Goal: Information Seeking & Learning: Learn about a topic

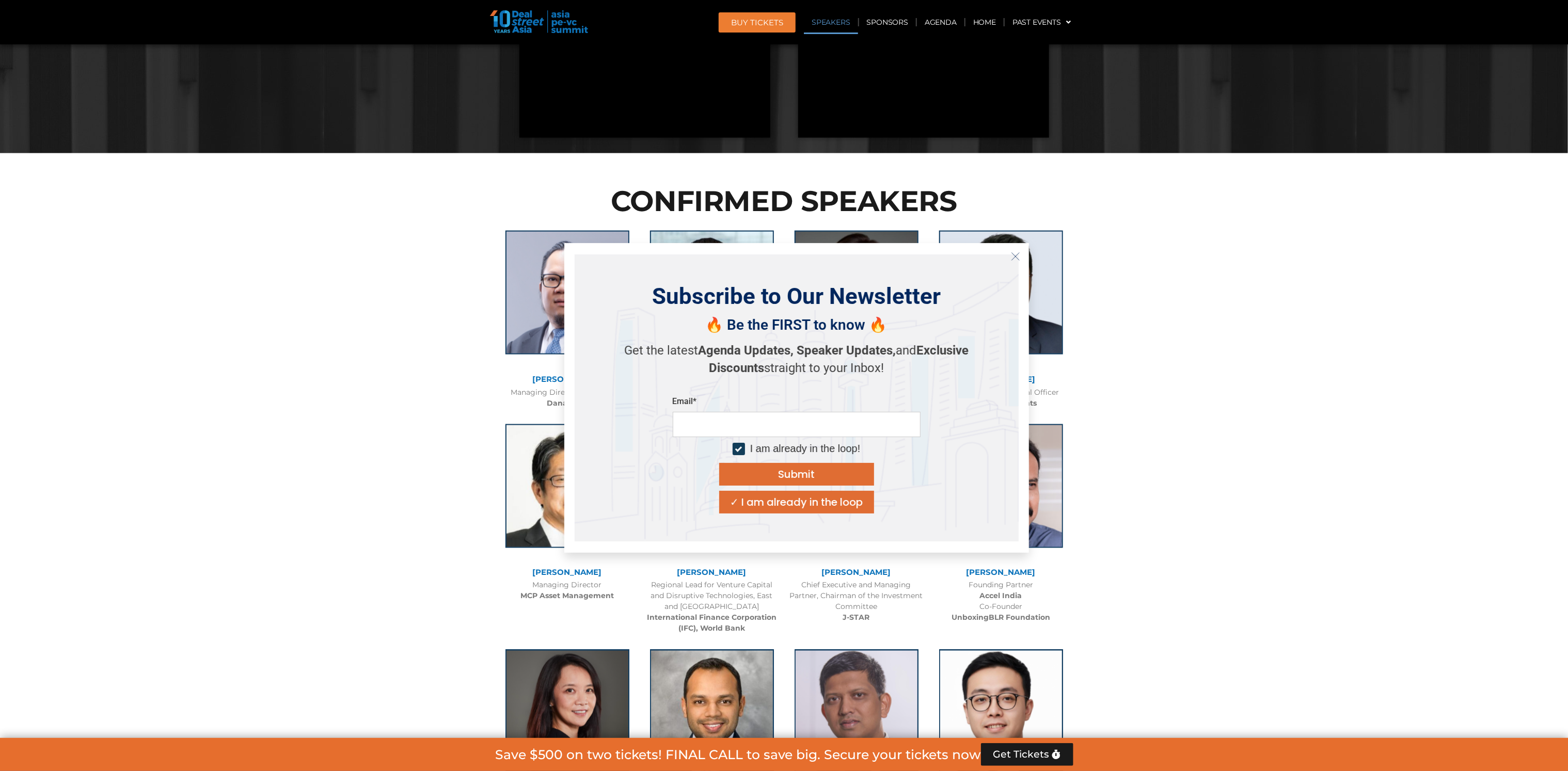
scroll to position [1084, 0]
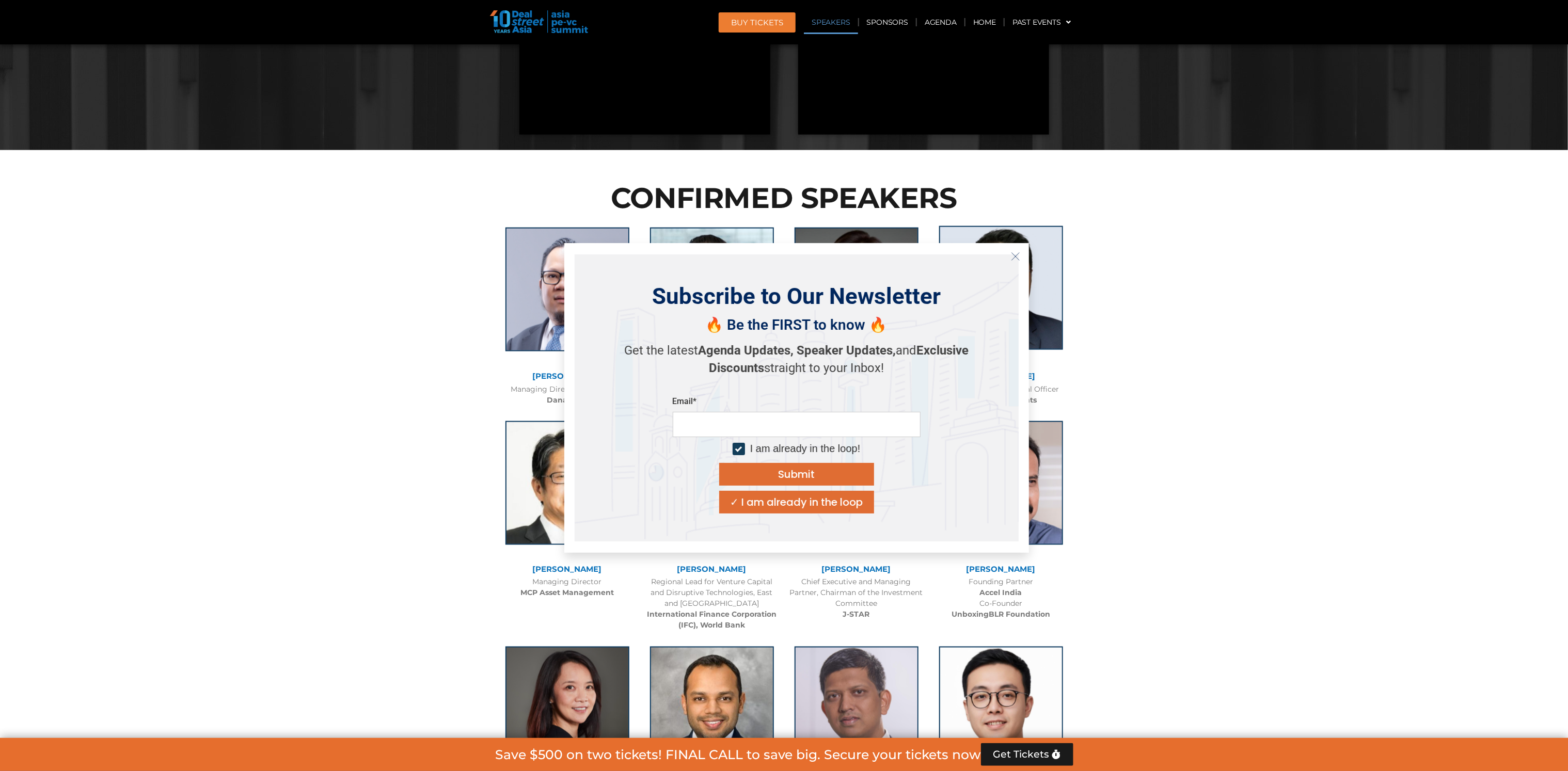
drag, startPoint x: 1012, startPoint y: 250, endPoint x: 1021, endPoint y: 251, distance: 9.1
click at [1012, 250] on button "Close" at bounding box center [1015, 256] width 16 height 16
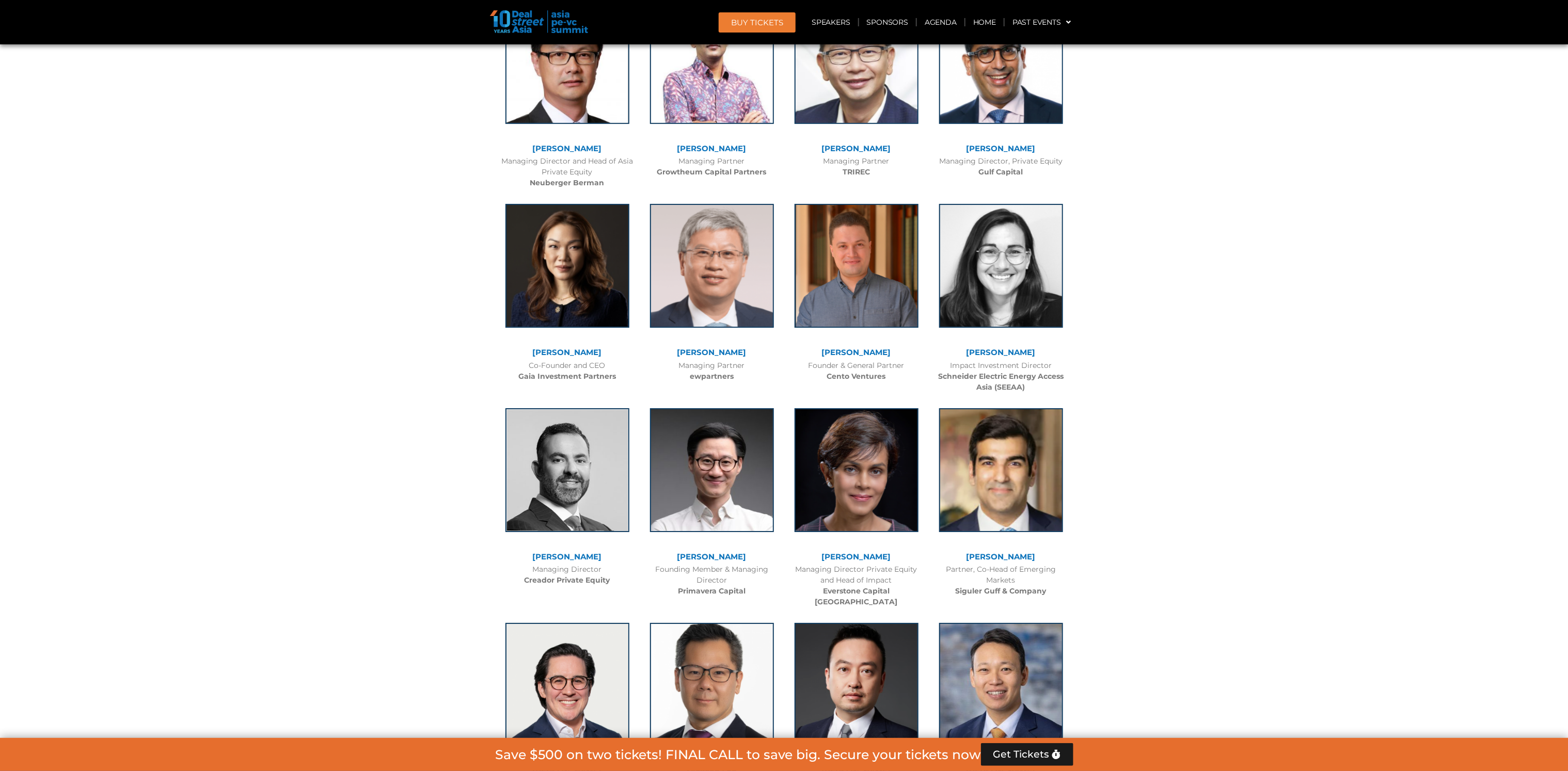
scroll to position [2787, 0]
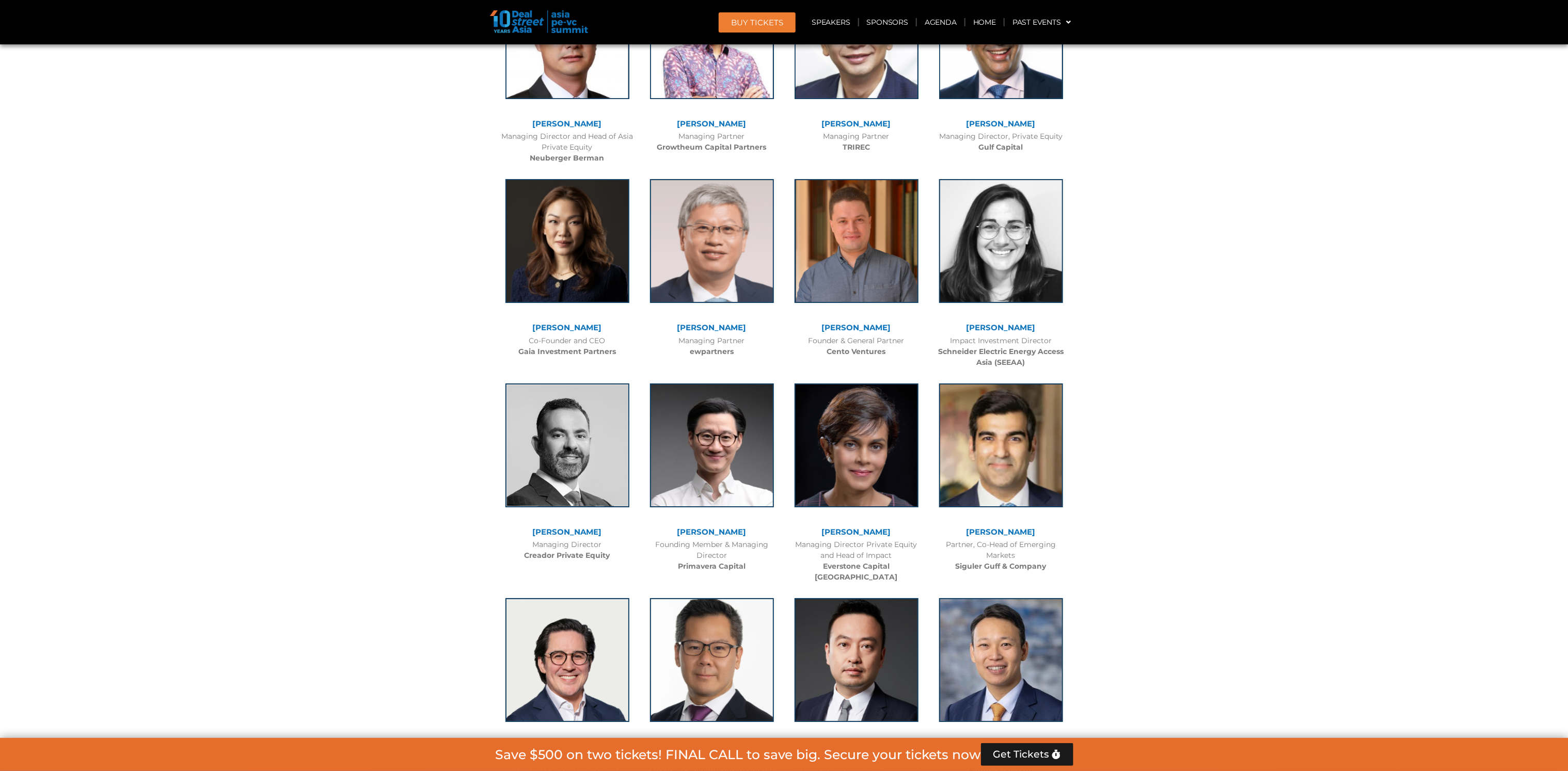
click at [861, 351] on b "Cento Ventures" at bounding box center [856, 351] width 59 height 9
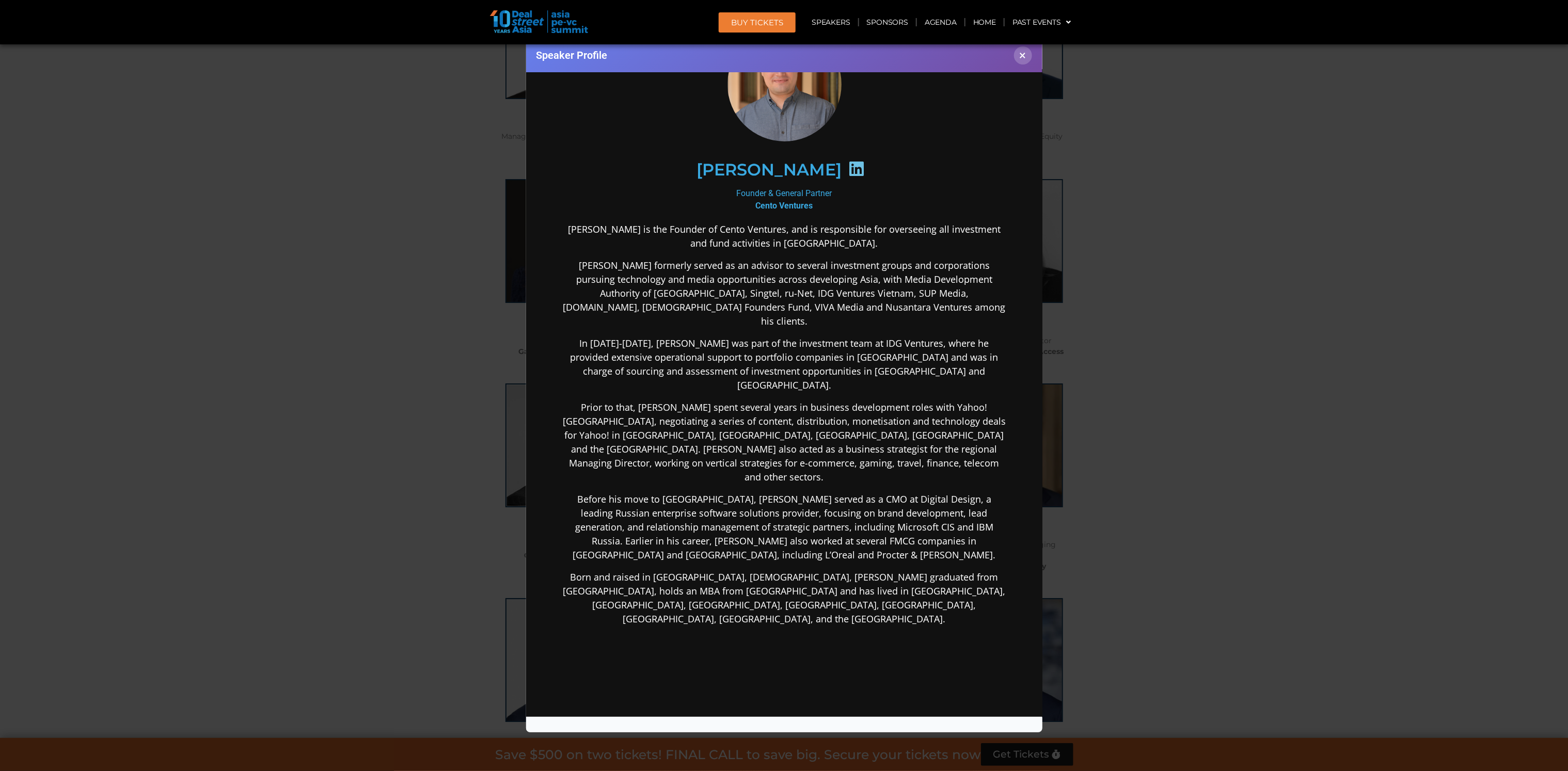
scroll to position [127, 0]
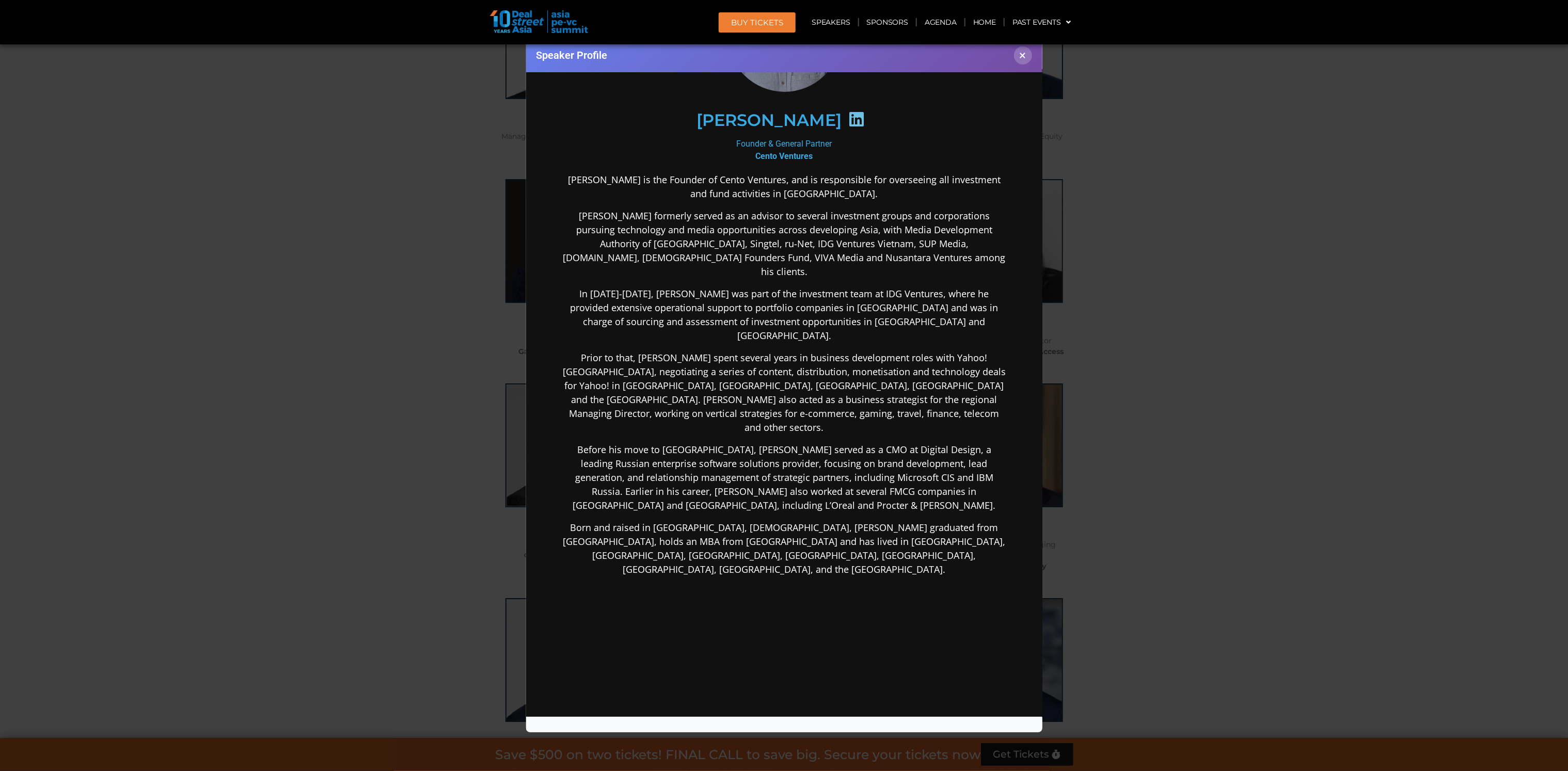
click at [340, 442] on div "Speaker Profile ×" at bounding box center [784, 385] width 1568 height 771
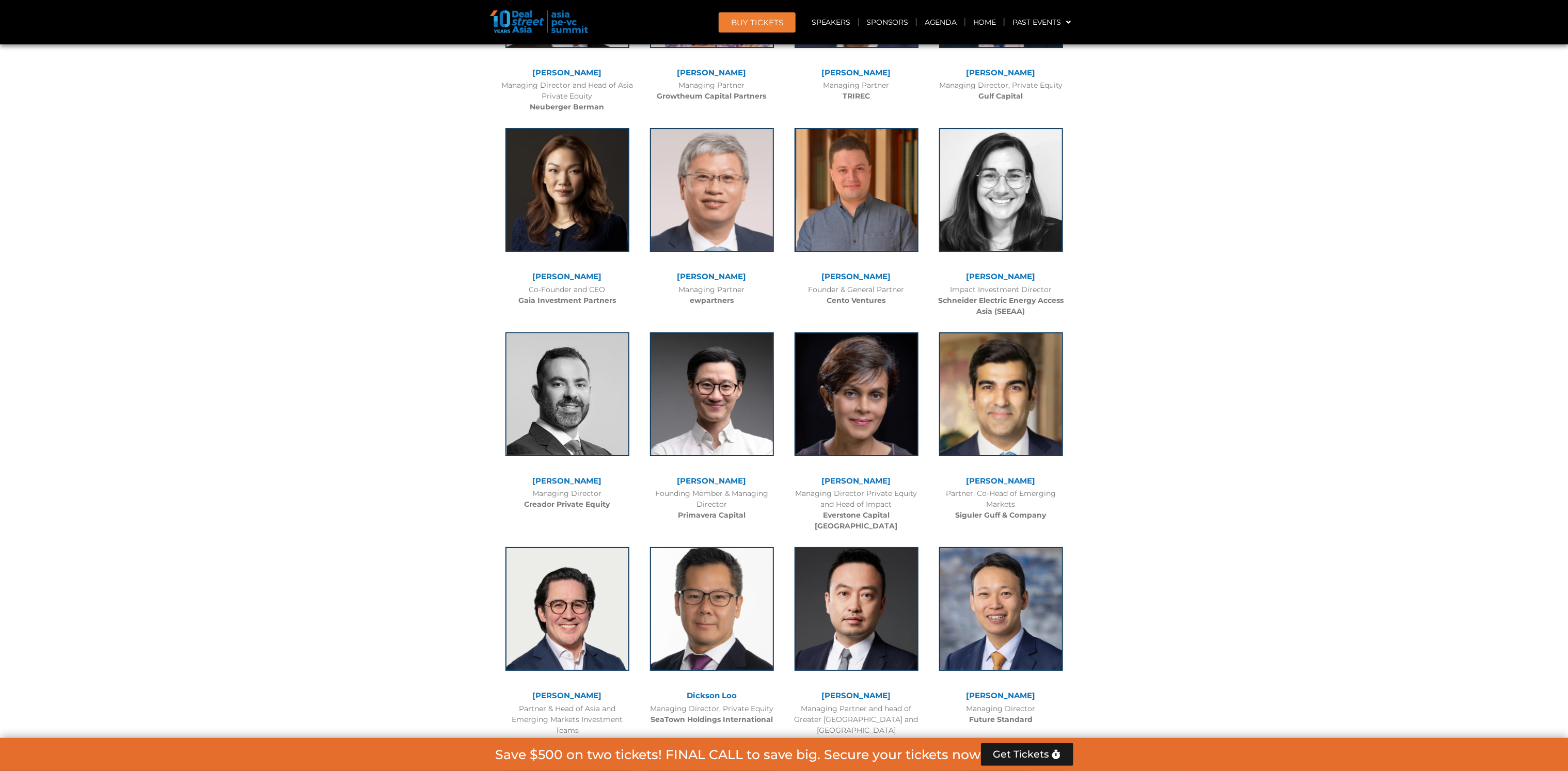
scroll to position [2865, 0]
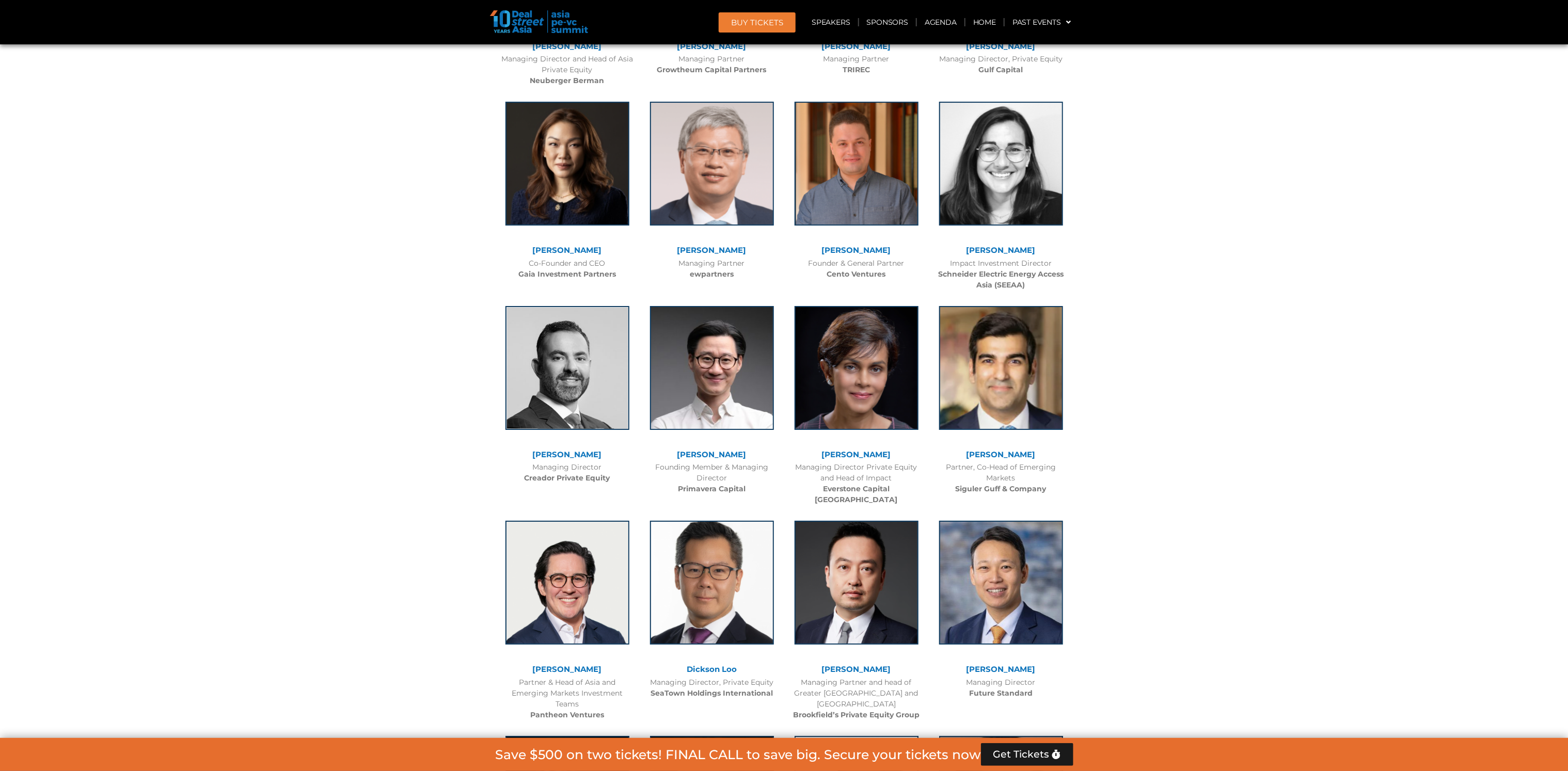
drag, startPoint x: 377, startPoint y: 440, endPoint x: 327, endPoint y: 473, distance: 59.9
click at [327, 473] on div at bounding box center [784, 714] width 1568 height 4689
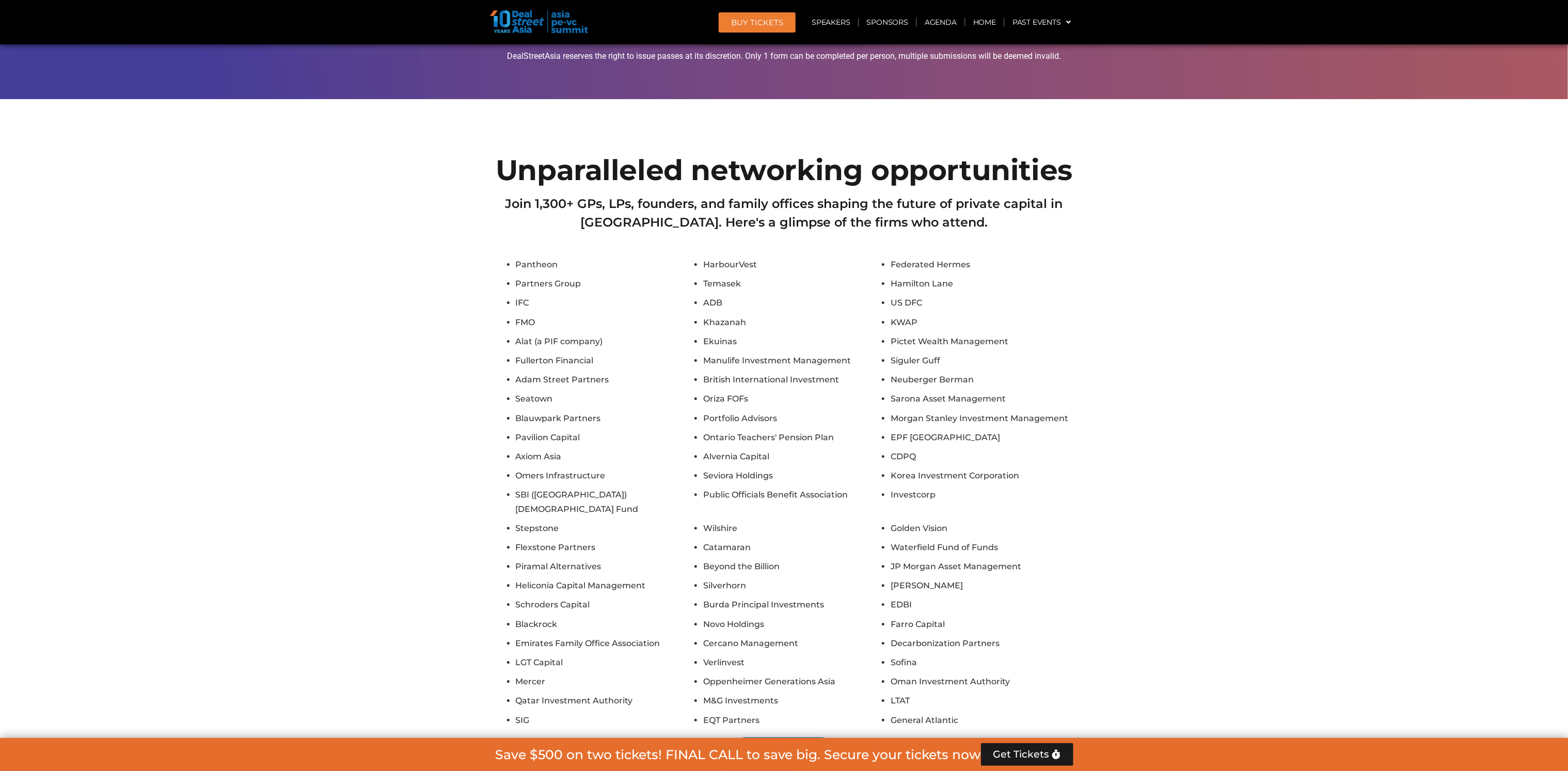
scroll to position [9059, 0]
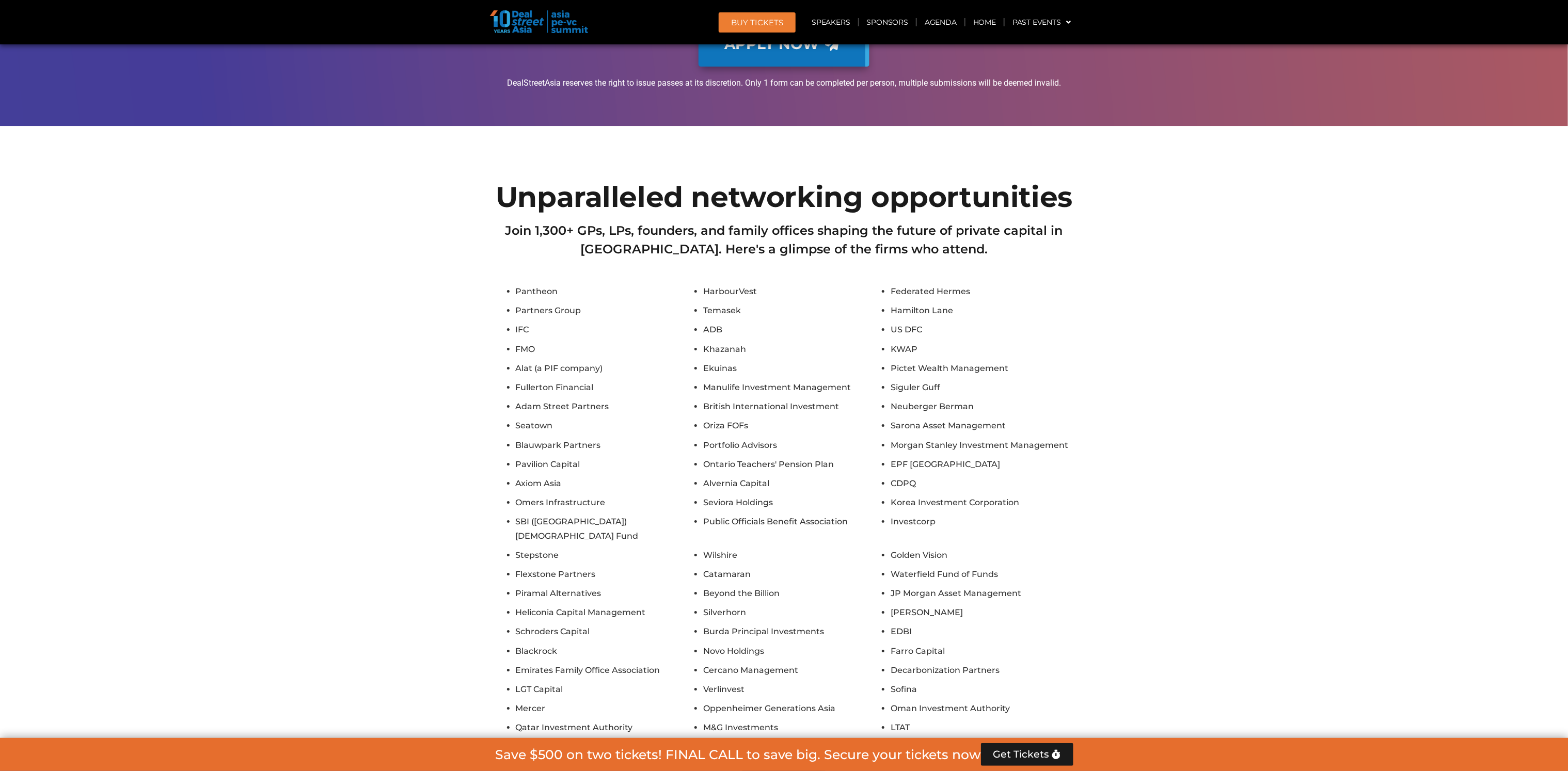
click at [523, 438] on li "Blauwpark Partners" at bounding box center [606, 445] width 182 height 14
drag, startPoint x: 523, startPoint y: 315, endPoint x: 514, endPoint y: 413, distance: 98.4
click at [514, 413] on ul "Pantheon HarbourVest Federated Hermes Partners Group Temasek [PERSON_NAME] IFC …" at bounding box center [784, 519] width 579 height 469
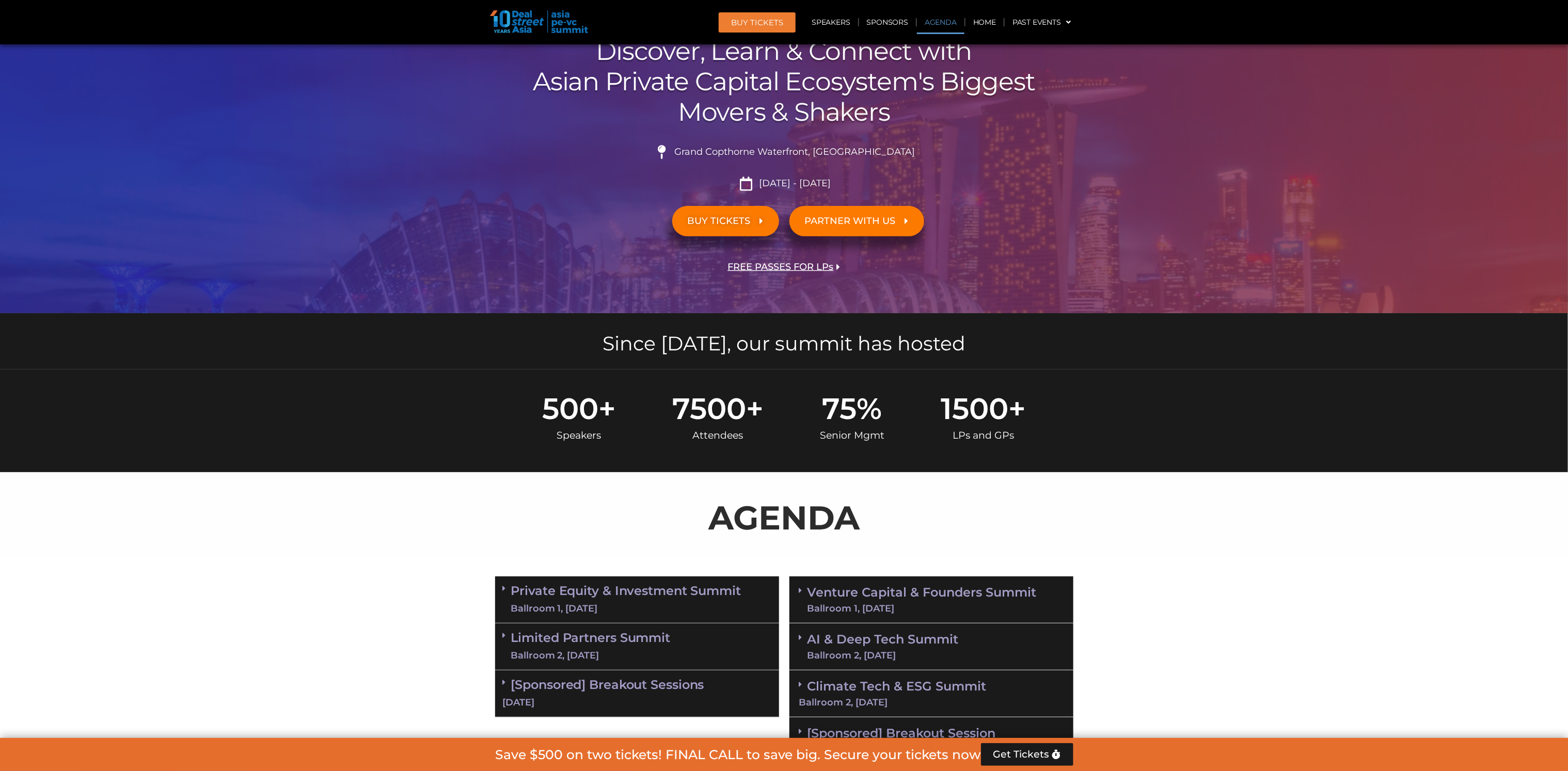
scroll to position [0, 0]
